Goal: Transaction & Acquisition: Purchase product/service

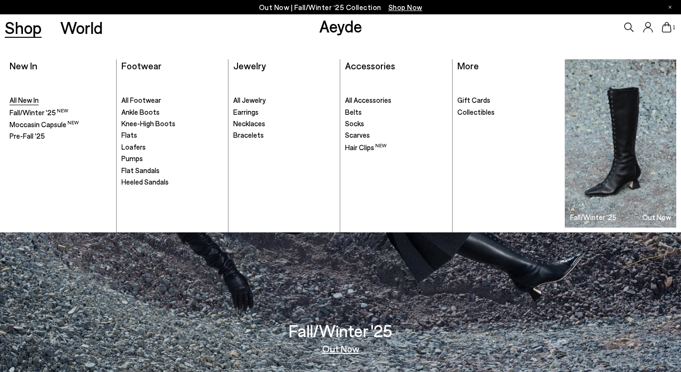
click at [19, 100] on span "All New In" at bounding box center [24, 100] width 29 height 9
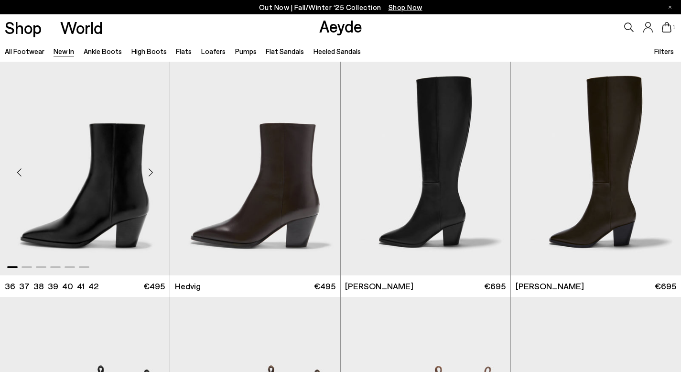
click at [103, 155] on img "1 / 6" at bounding box center [85, 169] width 170 height 214
